Goal: Check status: Check status

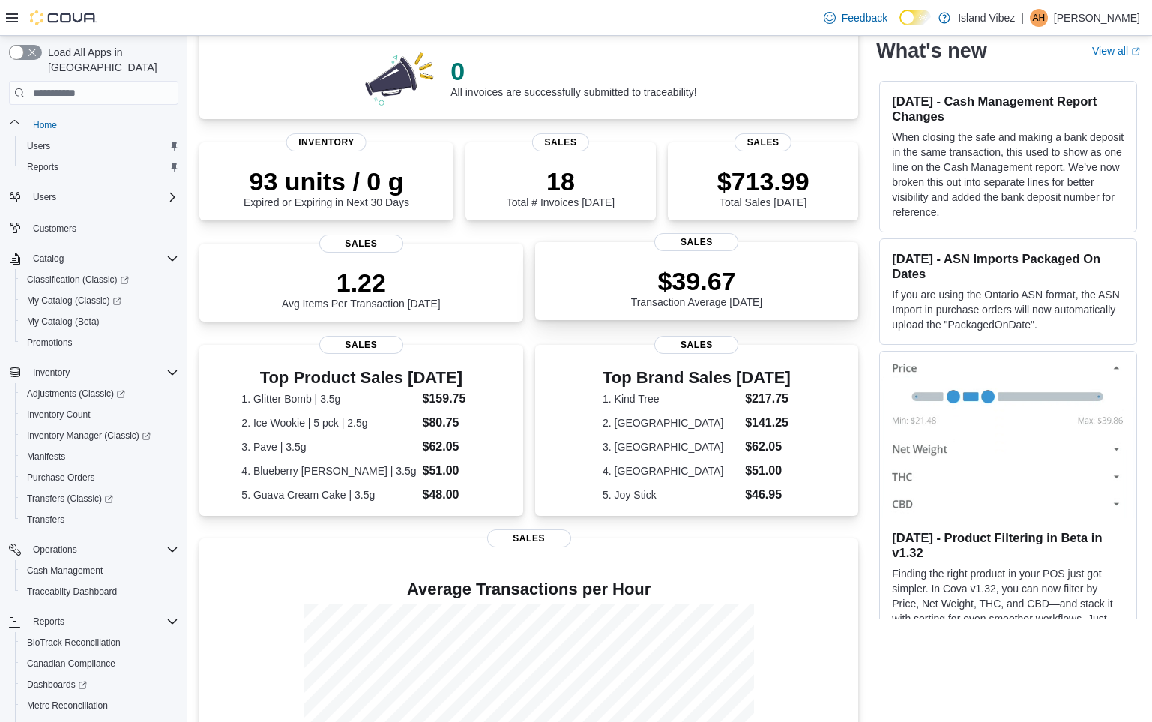
scroll to position [125, 0]
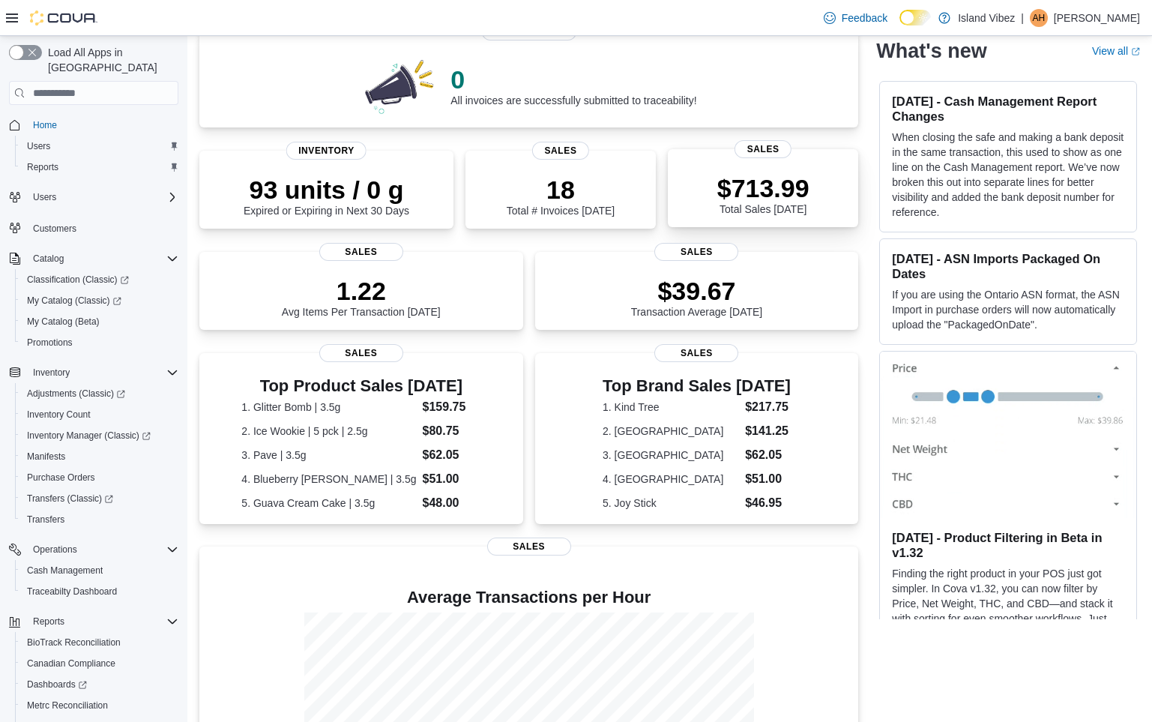
click at [731, 149] on div "$713.99 Total Sales [DATE] Sales" at bounding box center [763, 188] width 190 height 78
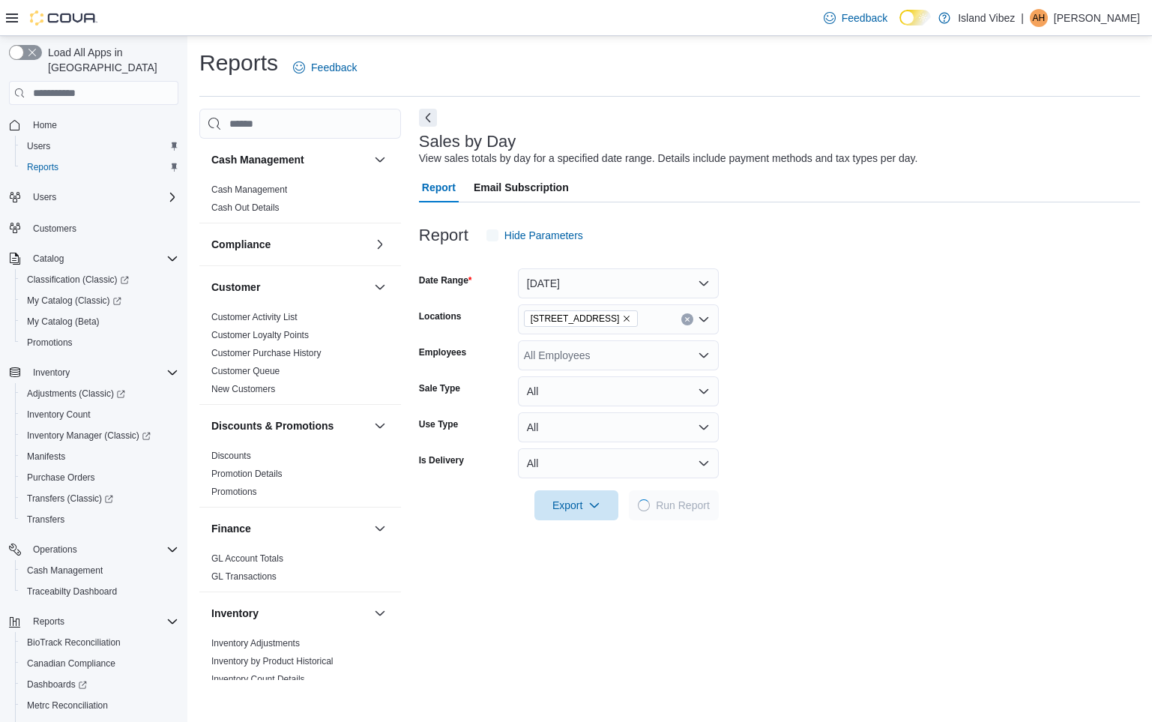
scroll to position [34, 0]
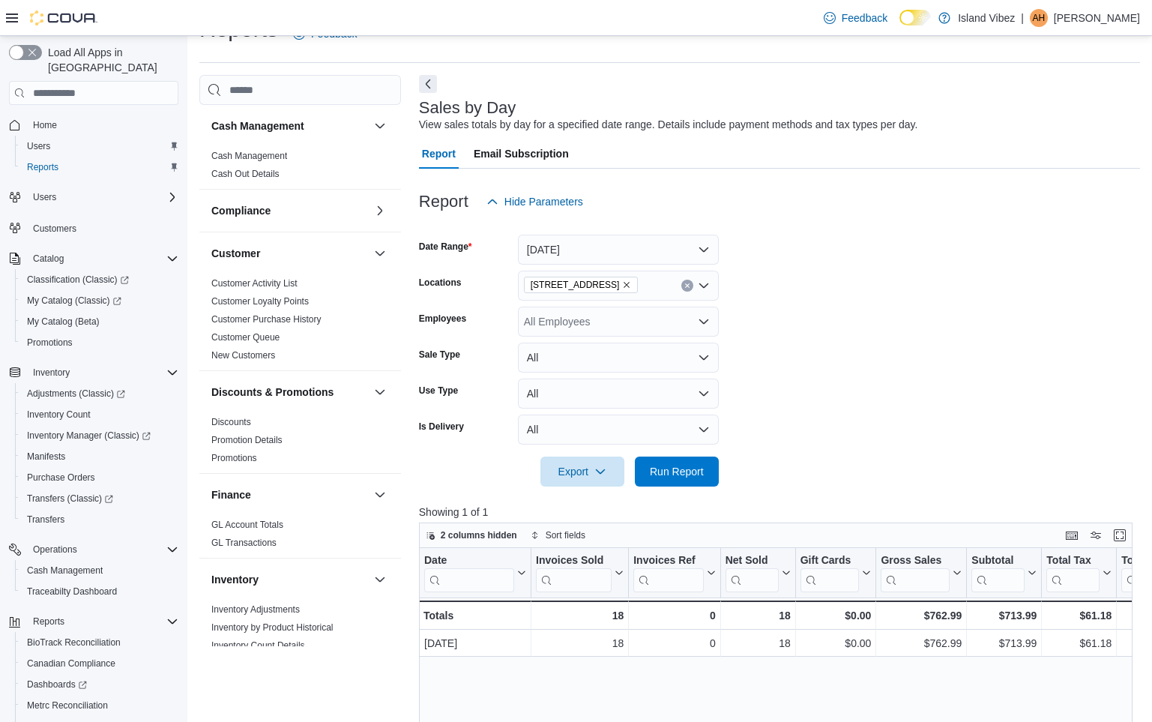
click at [729, 146] on div "Report Email Subscription" at bounding box center [779, 154] width 721 height 30
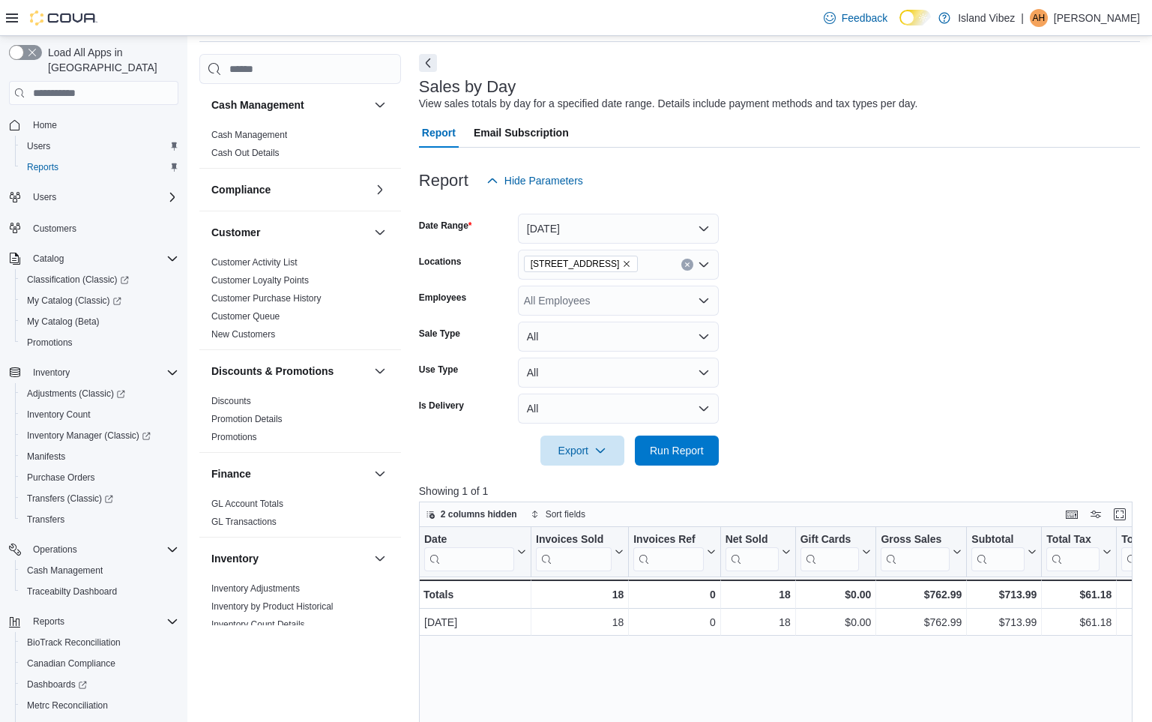
scroll to position [59, 0]
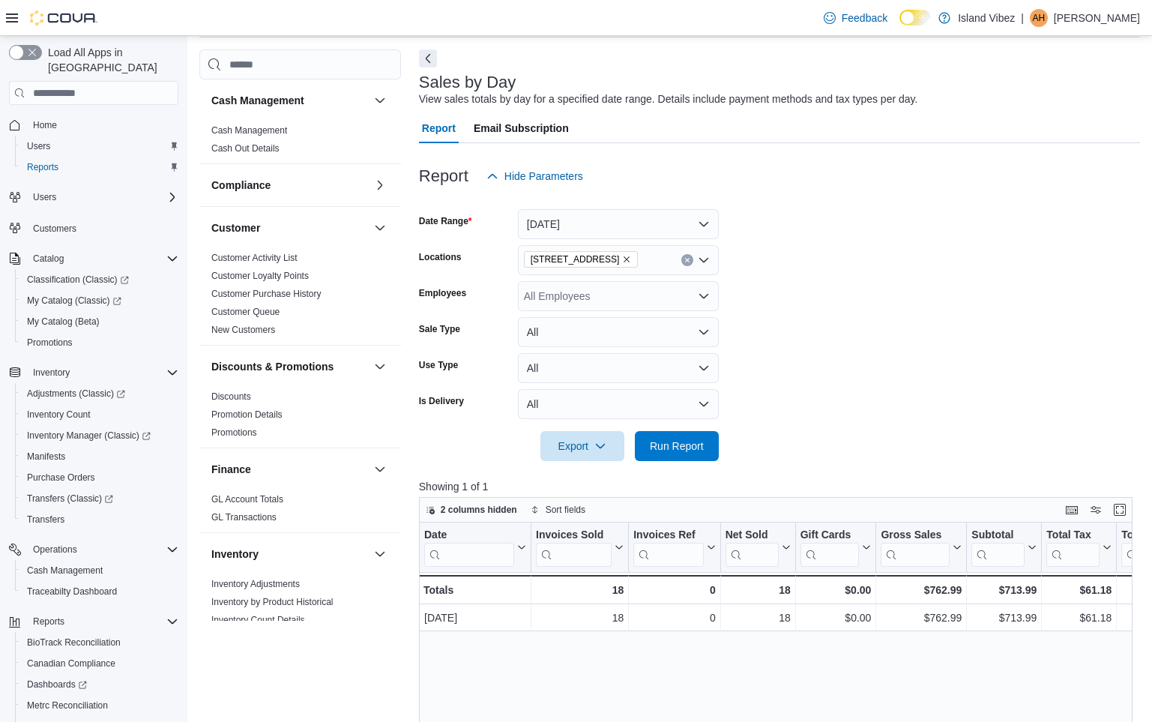
click at [564, 42] on div "Reports Feedback Cash Management Cash Management Cash Out Details Compliance OC…" at bounding box center [669, 531] width 941 height 1085
